Goal: Task Accomplishment & Management: Manage account settings

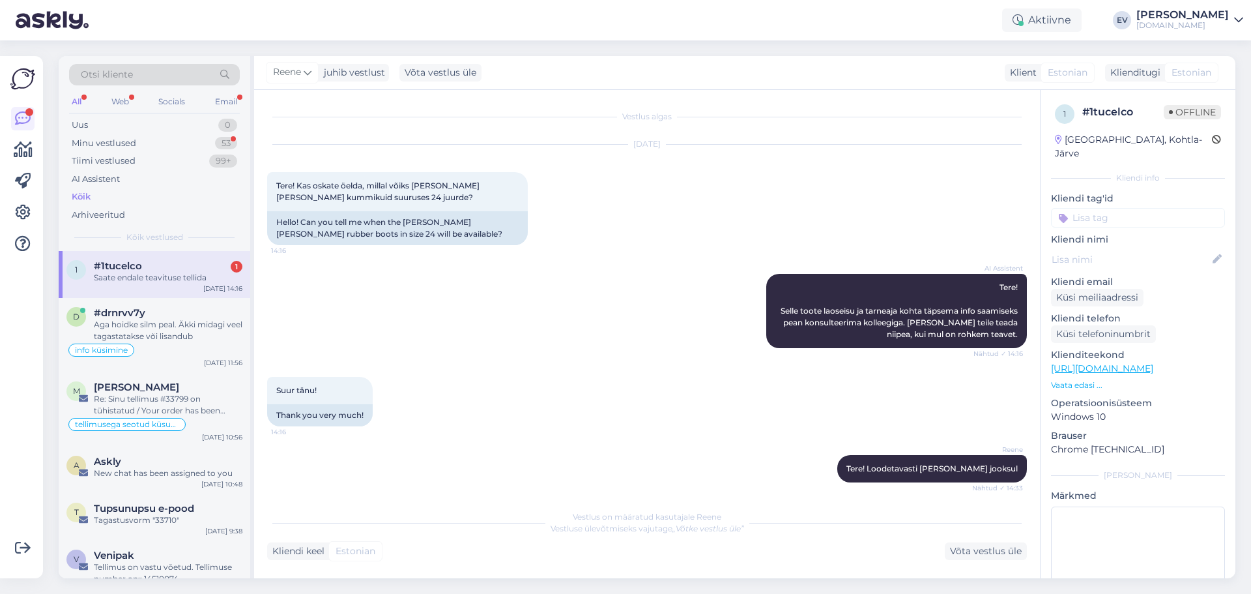
scroll to position [117, 0]
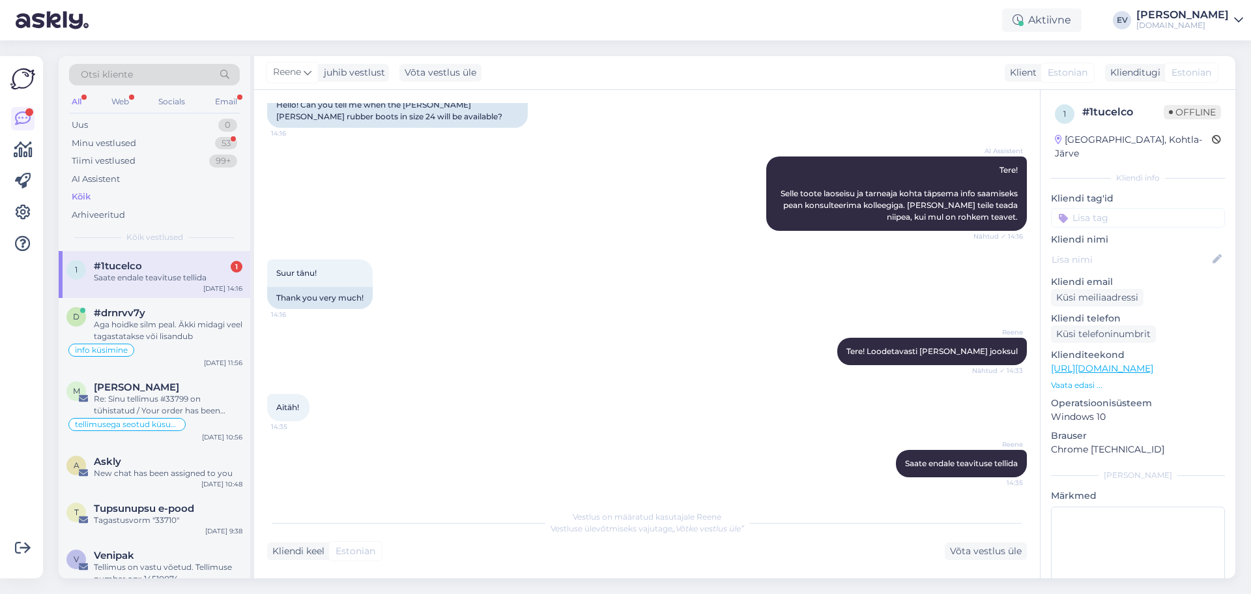
click at [154, 257] on div "1 #1tucelco 1 Saate endale teavituse tellida Sep 1 14:16" at bounding box center [155, 274] width 192 height 47
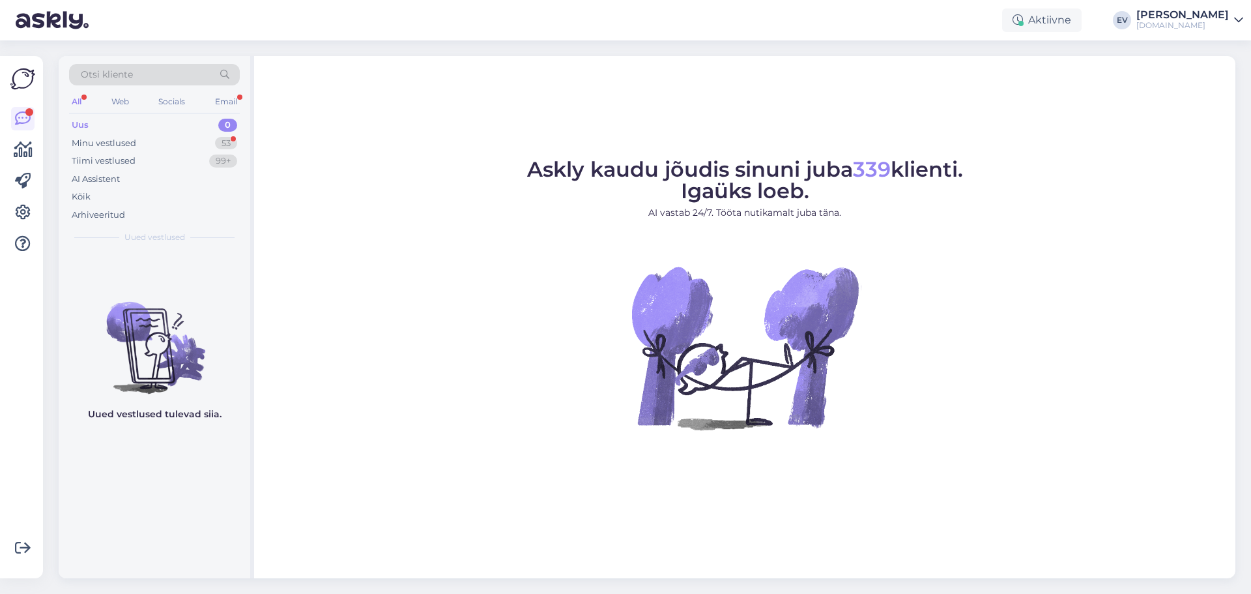
click at [1192, 18] on div "[PERSON_NAME]" at bounding box center [1182, 15] width 93 height 10
click at [1145, 104] on div "Logi välja" at bounding box center [1127, 111] width 232 height 23
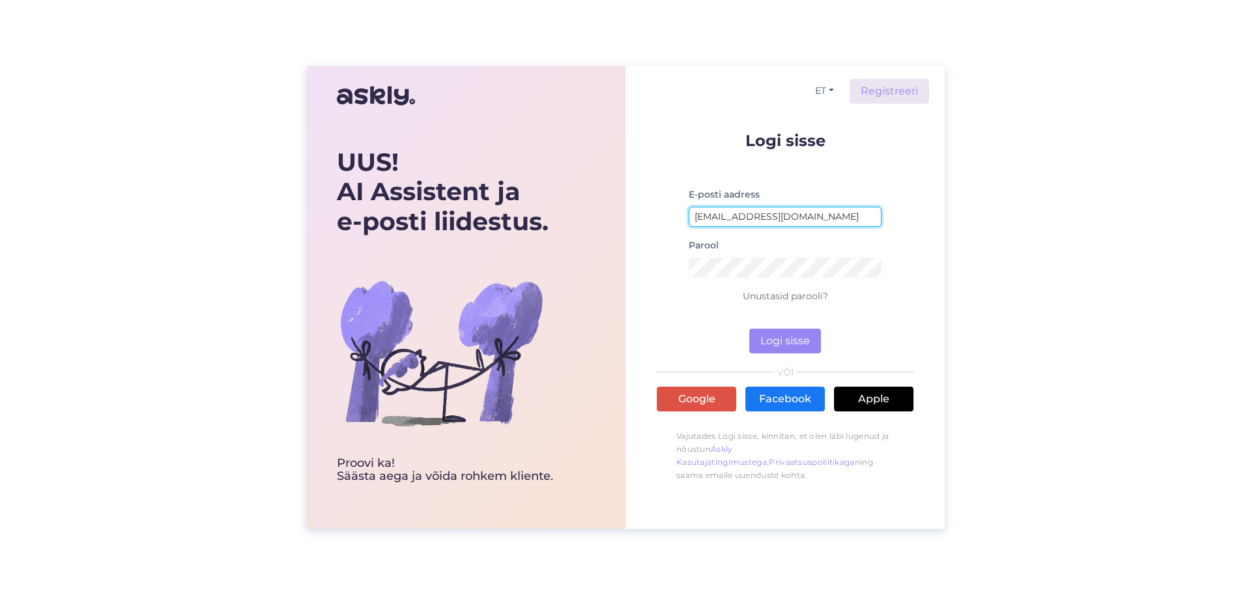
click at [734, 212] on input "elinsyld@gmail.com" at bounding box center [785, 217] width 193 height 20
type input "simkojane@gmail.com"
click at [808, 336] on button "Logi sisse" at bounding box center [785, 340] width 72 height 25
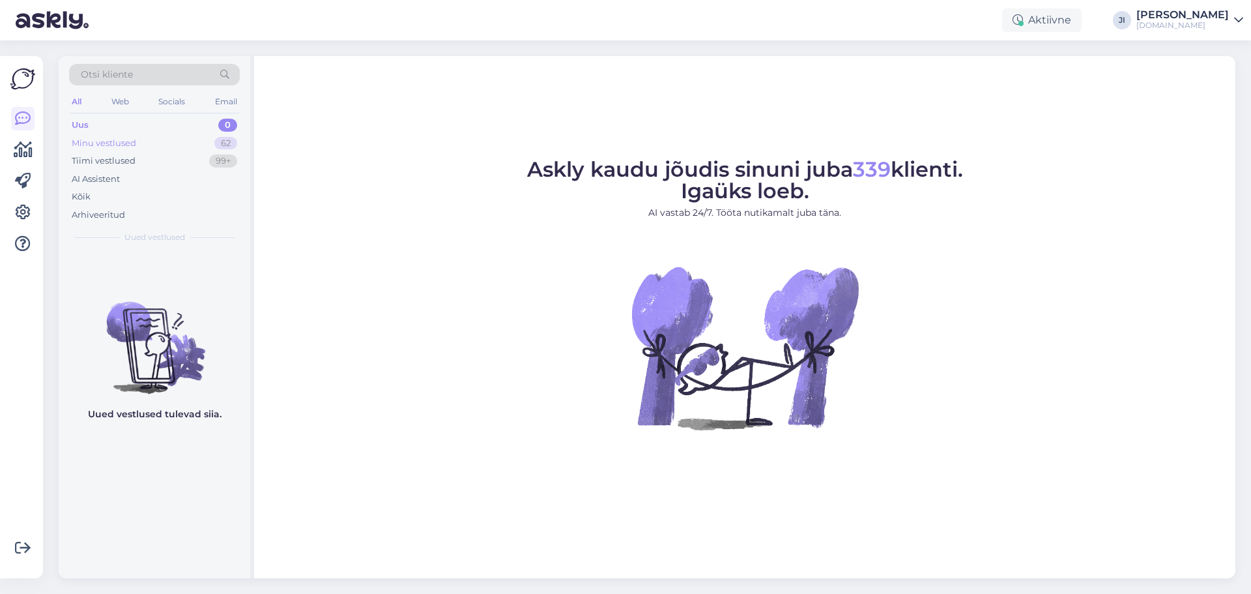
click at [190, 140] on div "Minu vestlused 62" at bounding box center [154, 143] width 171 height 18
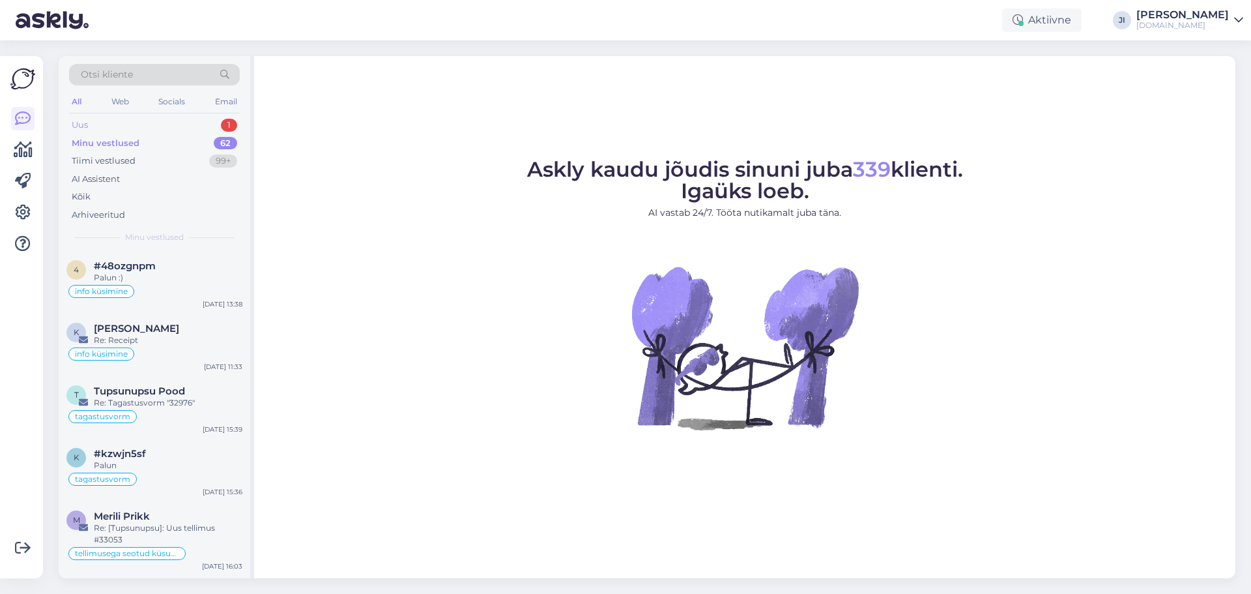
click at [153, 128] on div "Uus 1" at bounding box center [154, 125] width 171 height 18
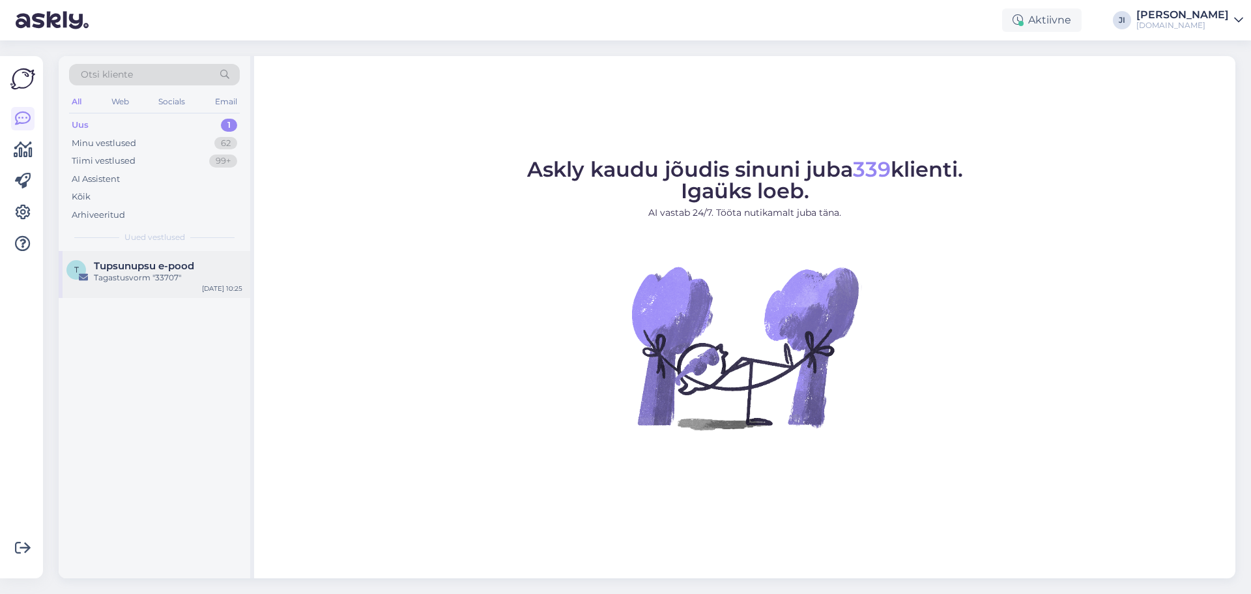
click at [172, 272] on div "Tagastusvorm "33707"" at bounding box center [168, 278] width 149 height 12
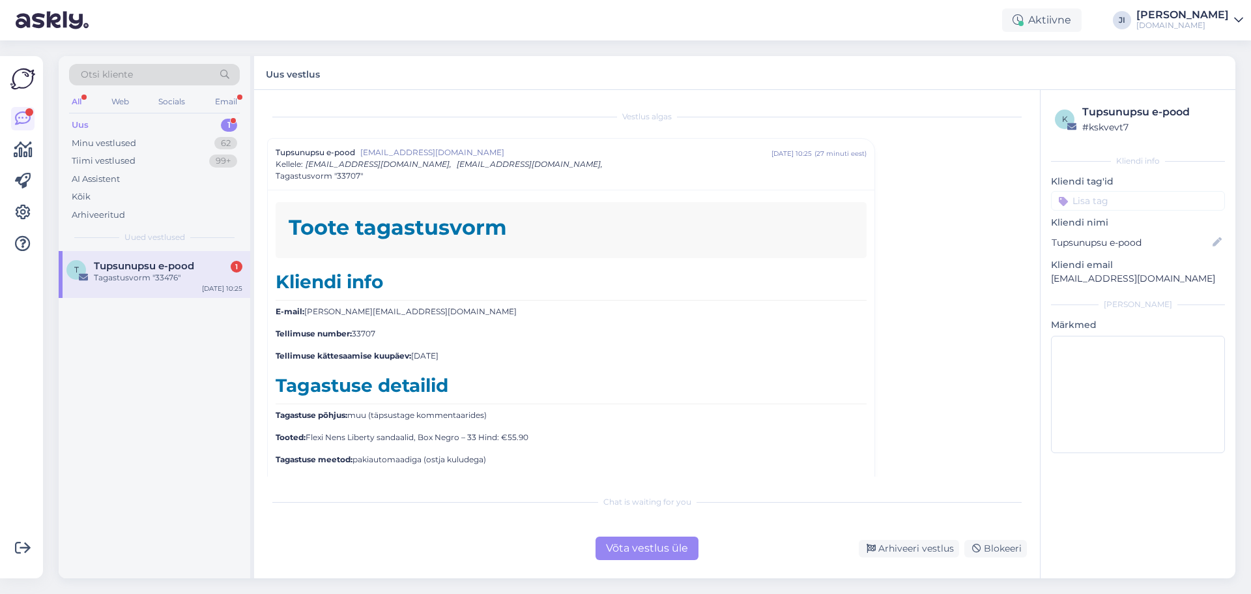
click at [158, 279] on div "Tagastusvorm "33476"" at bounding box center [168, 278] width 149 height 12
